Goal: Obtain resource: Download file/media

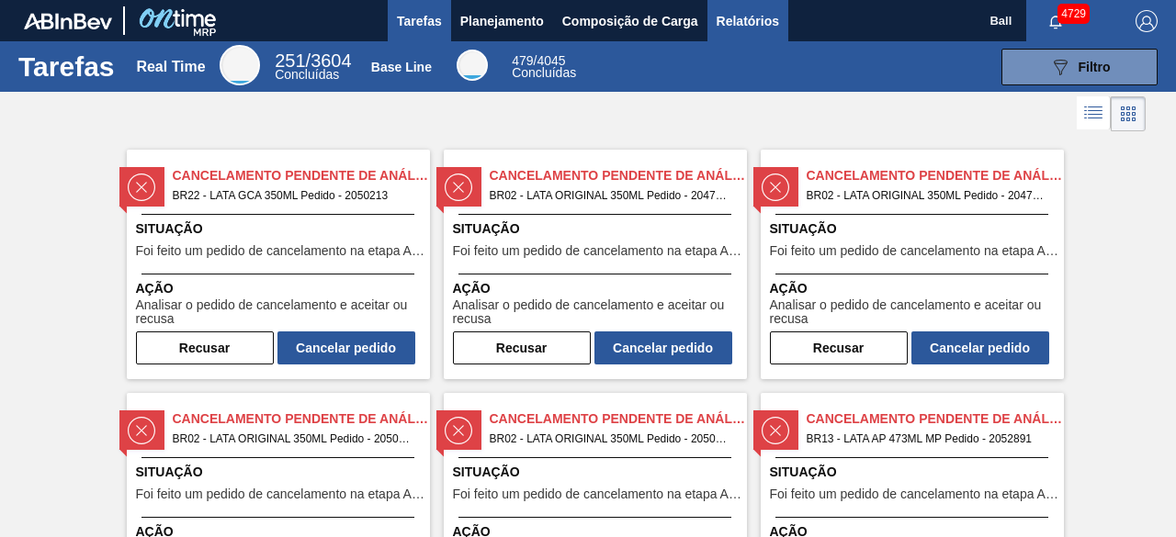
click at [762, 19] on span "Relatórios" at bounding box center [747, 21] width 62 height 22
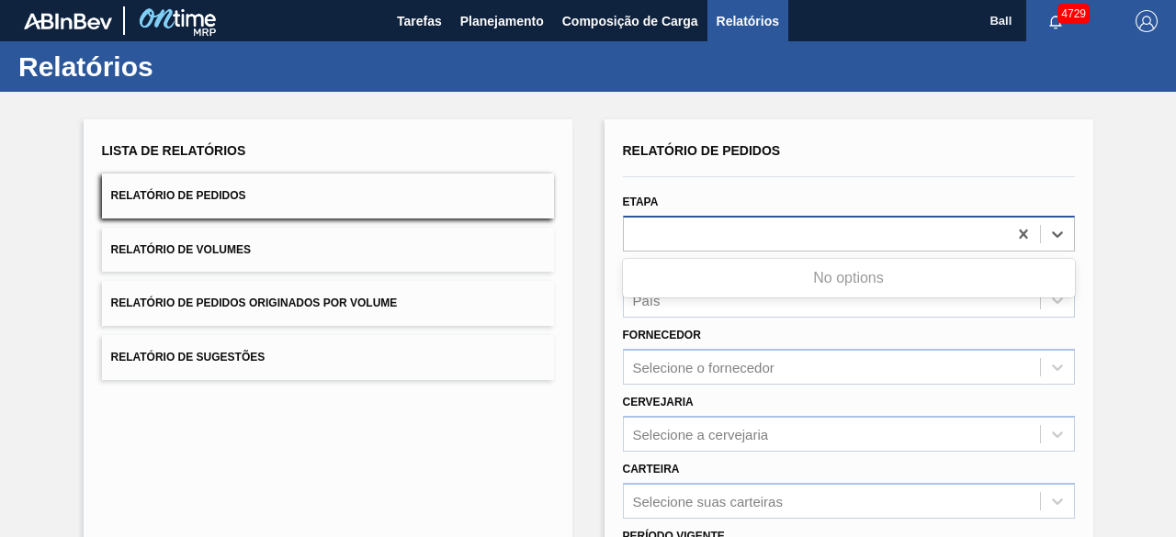
click at [665, 216] on div at bounding box center [849, 234] width 452 height 36
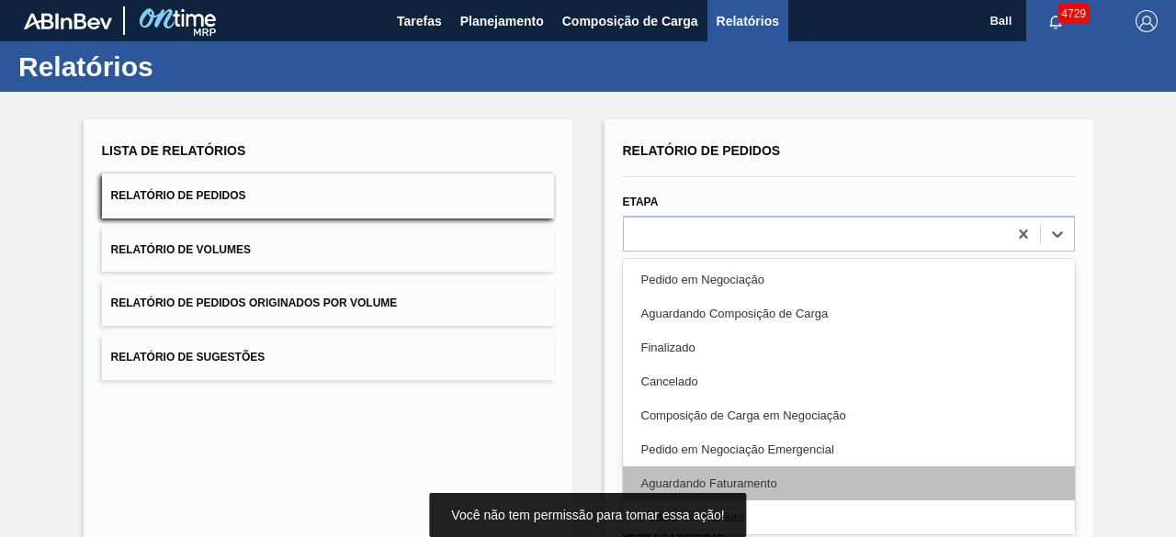
click at [713, 488] on div "Aguardando Faturamento" at bounding box center [849, 484] width 452 height 34
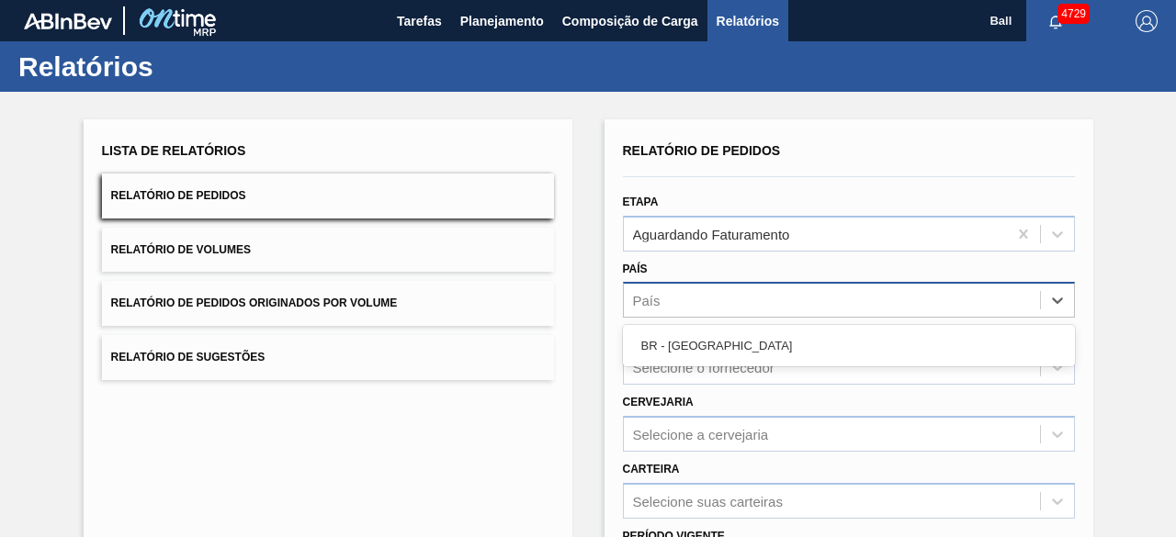
click at [685, 294] on div "País" at bounding box center [832, 300] width 416 height 27
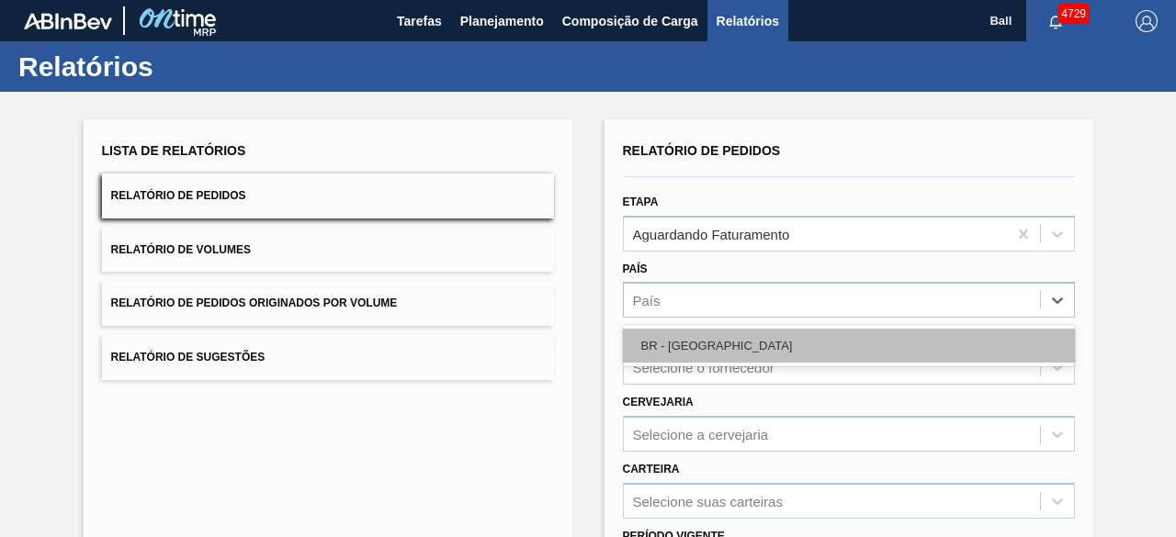
click at [683, 350] on div "BR - [GEOGRAPHIC_DATA]" at bounding box center [849, 346] width 452 height 34
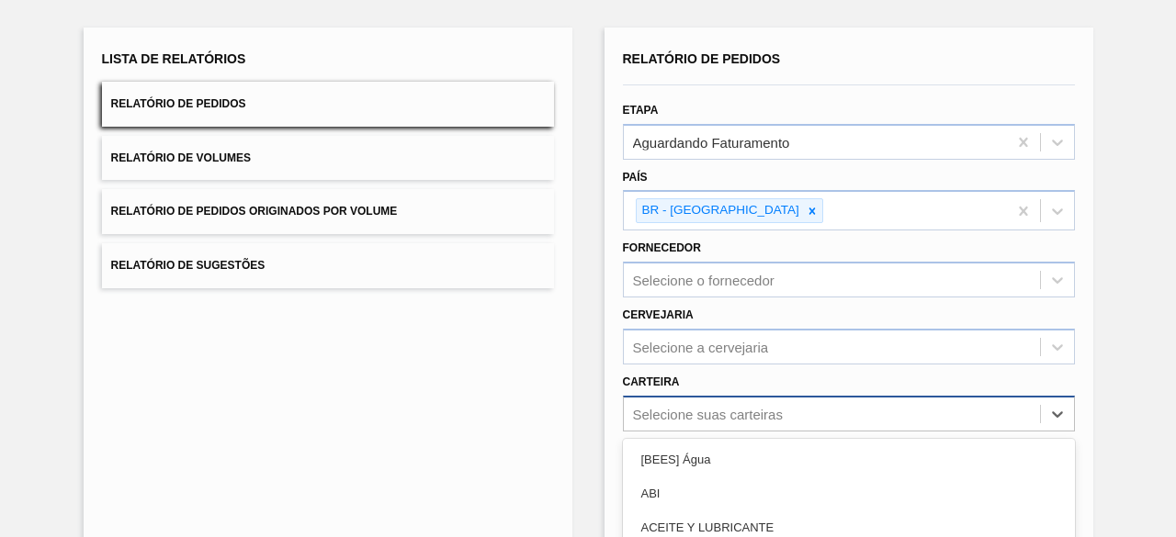
click at [667, 407] on div "option Açúcar Líquido focused, 5 of 101. 101 results available. Use Up and Down…" at bounding box center [849, 414] width 452 height 36
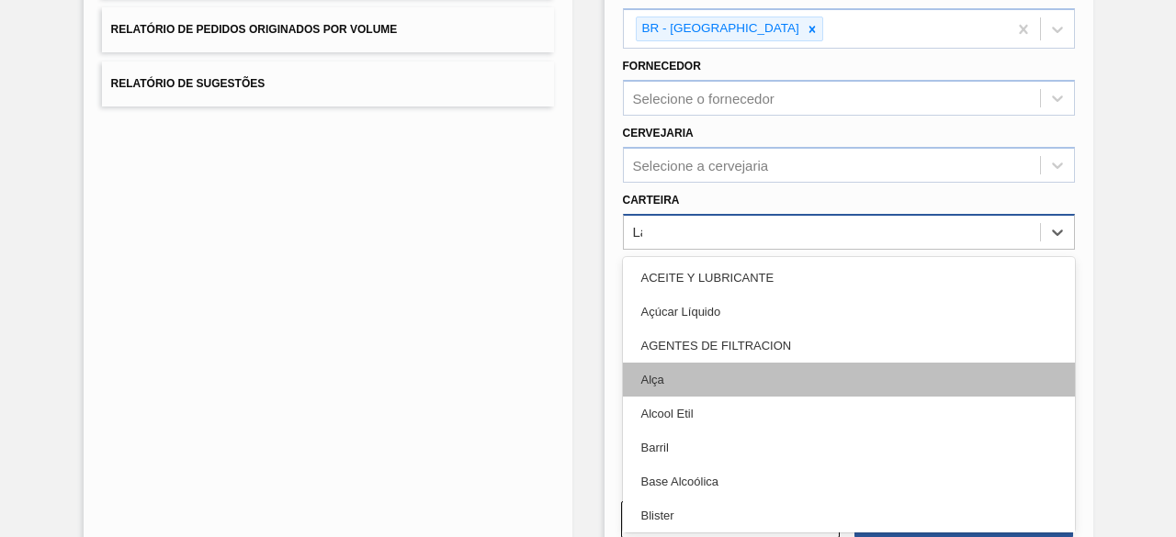
type input "Lat"
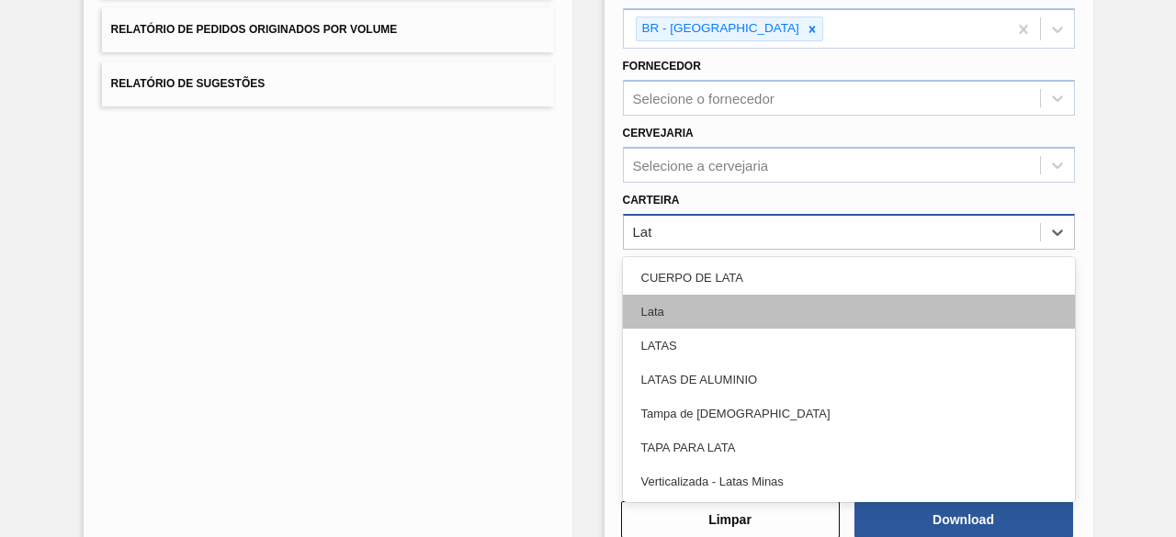
click at [726, 300] on div "Lata" at bounding box center [849, 312] width 452 height 34
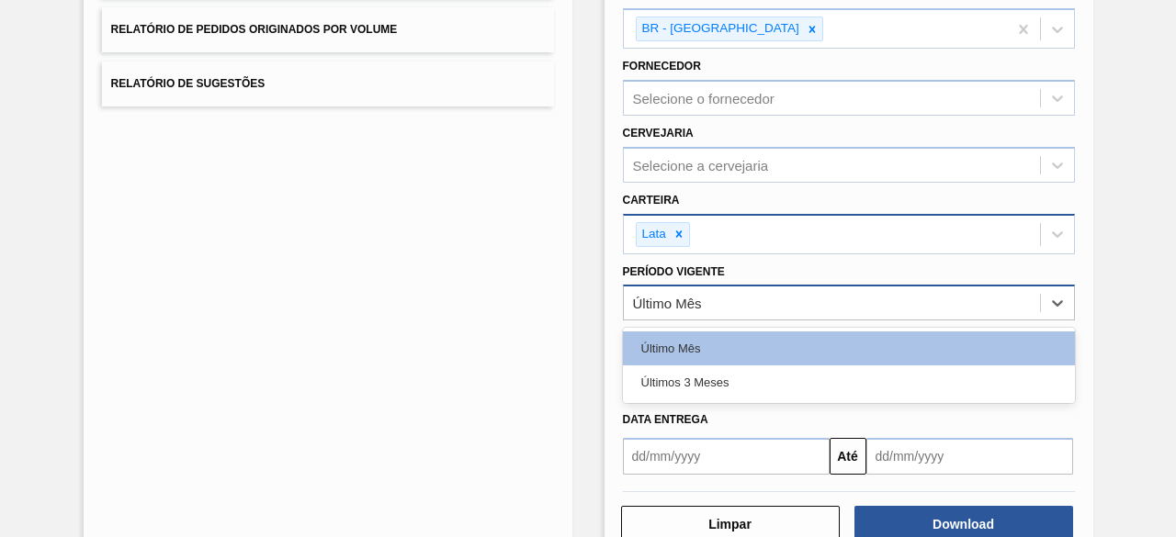
click at [724, 311] on div "Último Mês" at bounding box center [832, 303] width 416 height 27
click at [707, 377] on div "Últimos 3 Meses" at bounding box center [849, 383] width 452 height 34
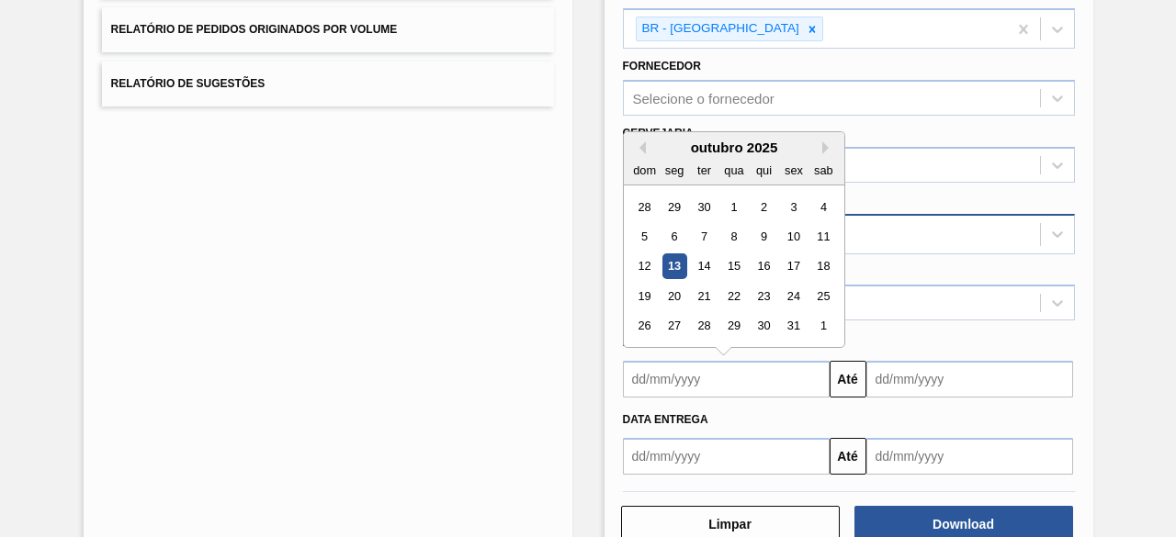
click at [716, 370] on input "text" at bounding box center [726, 379] width 207 height 37
click at [679, 257] on div "13" at bounding box center [673, 266] width 25 height 25
type input "[DATE]"
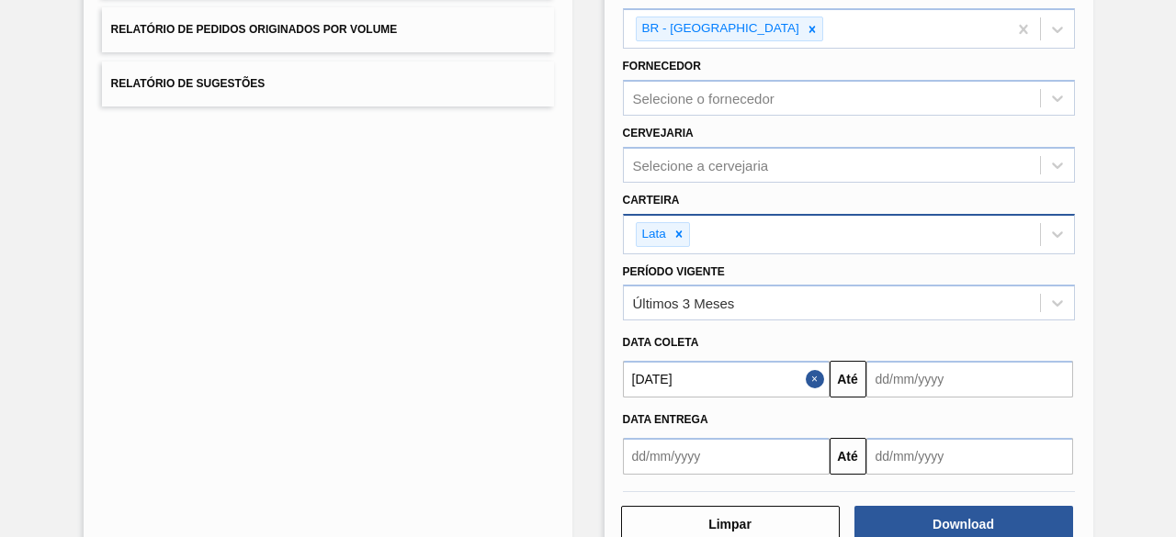
click at [962, 382] on input "text" at bounding box center [969, 379] width 207 height 37
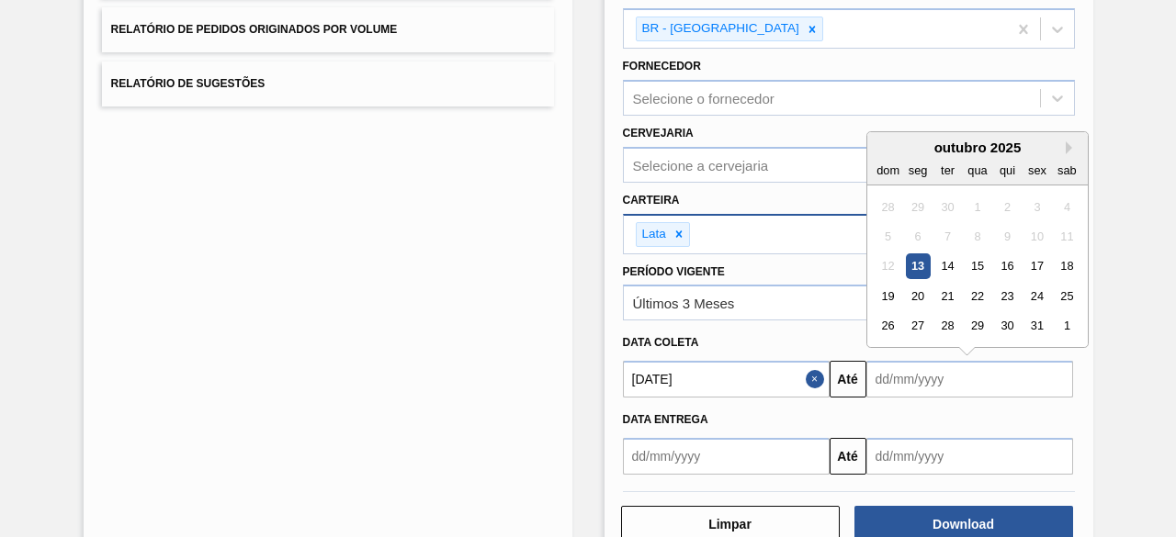
drag, startPoint x: 1070, startPoint y: 149, endPoint x: 1064, endPoint y: 159, distance: 12.0
click at [1070, 149] on button "Next Month" at bounding box center [1071, 147] width 13 height 13
click at [889, 352] on div "30" at bounding box center [887, 355] width 25 height 25
type input "[DATE]"
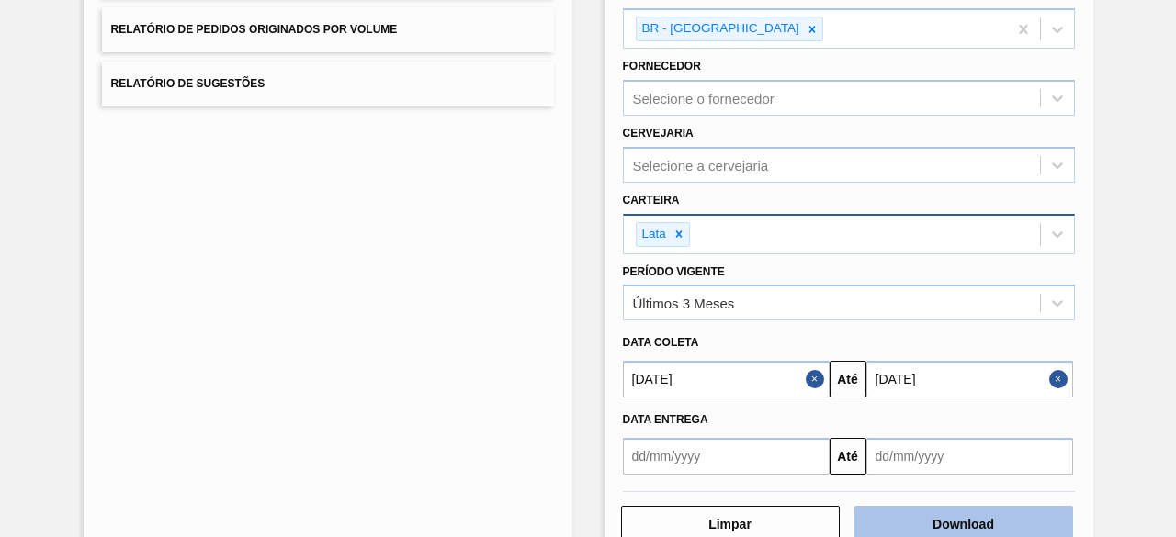
click at [938, 512] on button "Download" at bounding box center [963, 524] width 219 height 37
